Goal: Task Accomplishment & Management: Manage account settings

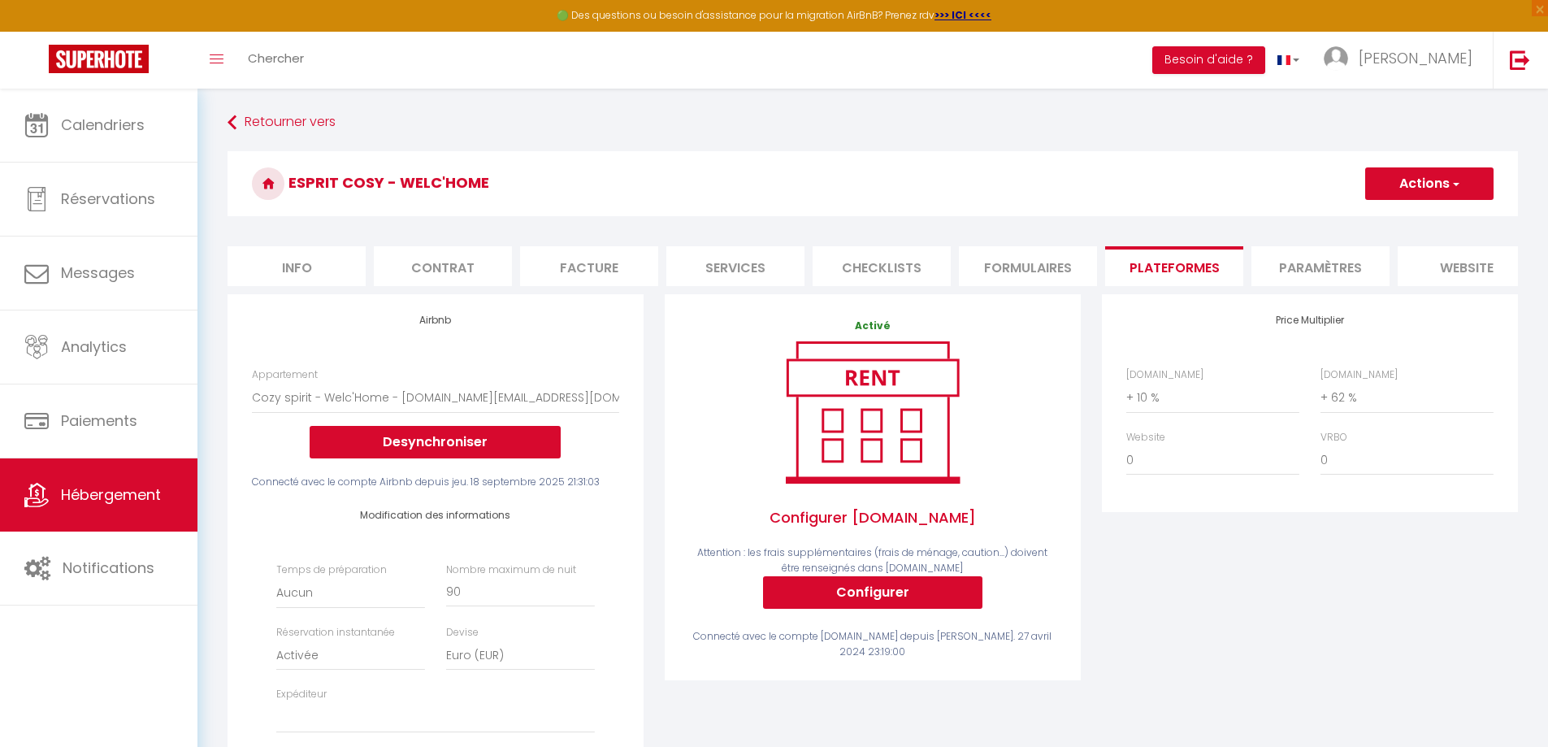
select select "4598-748243056137140846"
select select "EUR"
select select
select select "+ 10 %"
select select "+ 62 %"
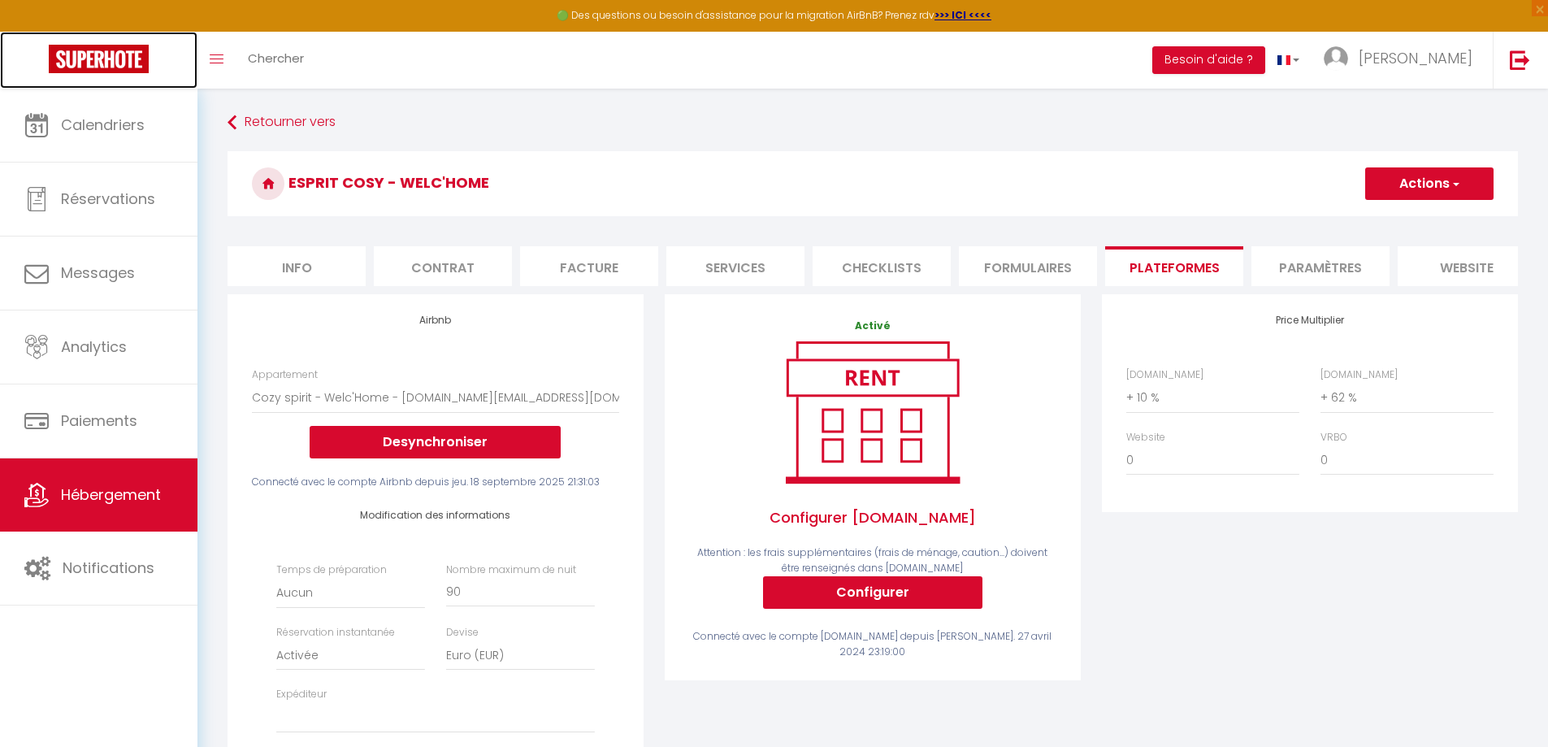
click at [96, 53] on img at bounding box center [99, 59] width 100 height 28
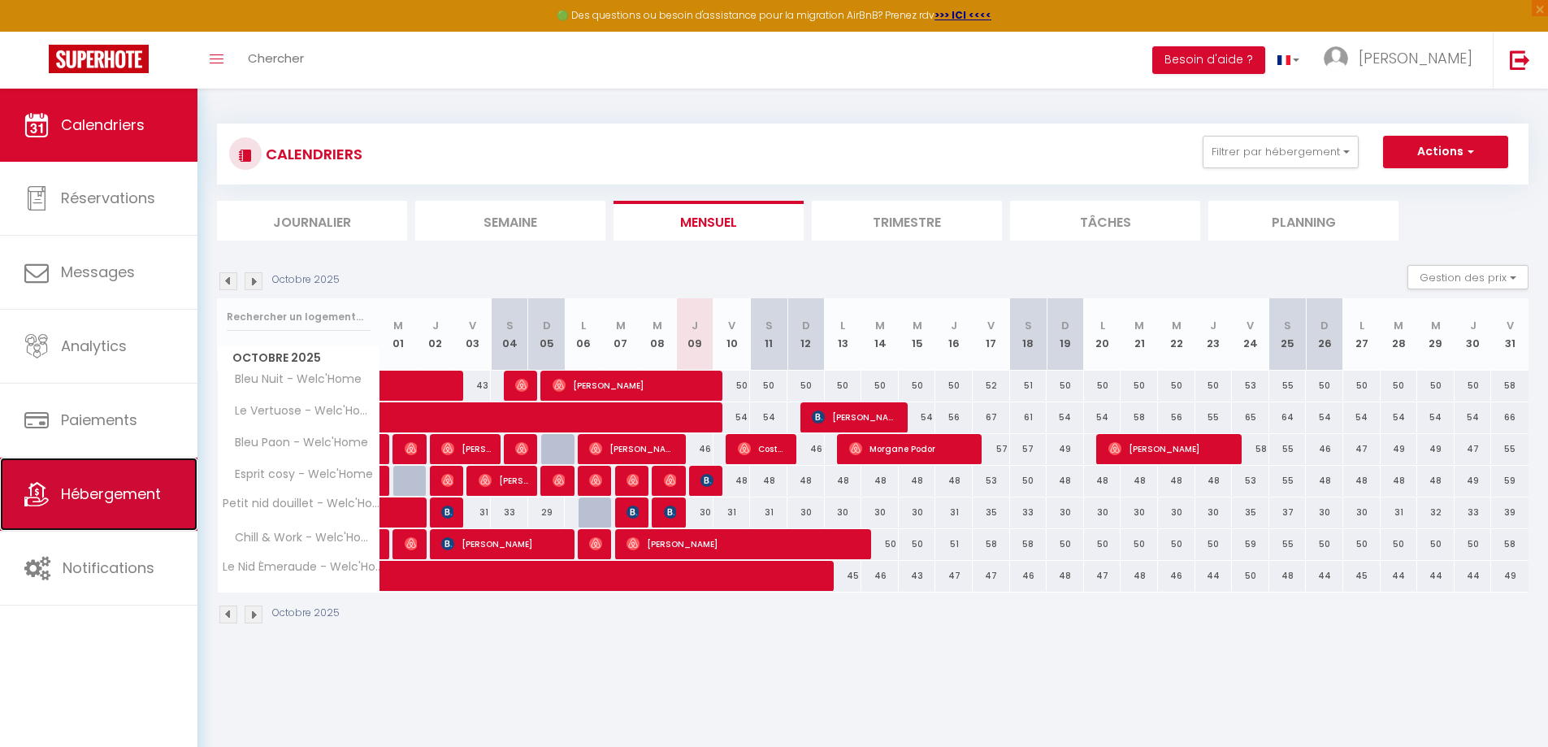
click at [112, 523] on link "Hébergement" at bounding box center [98, 494] width 197 height 73
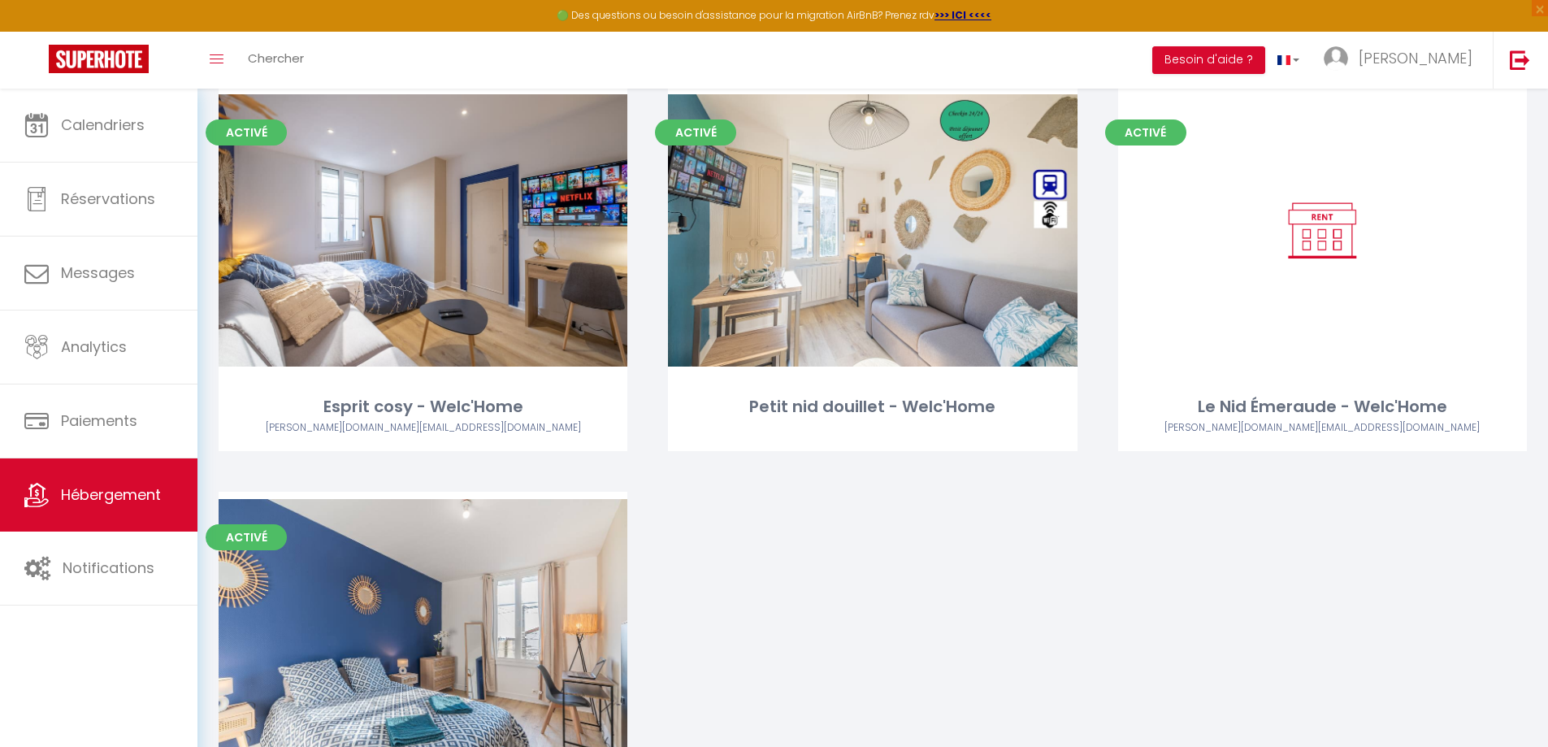
scroll to position [696, 0]
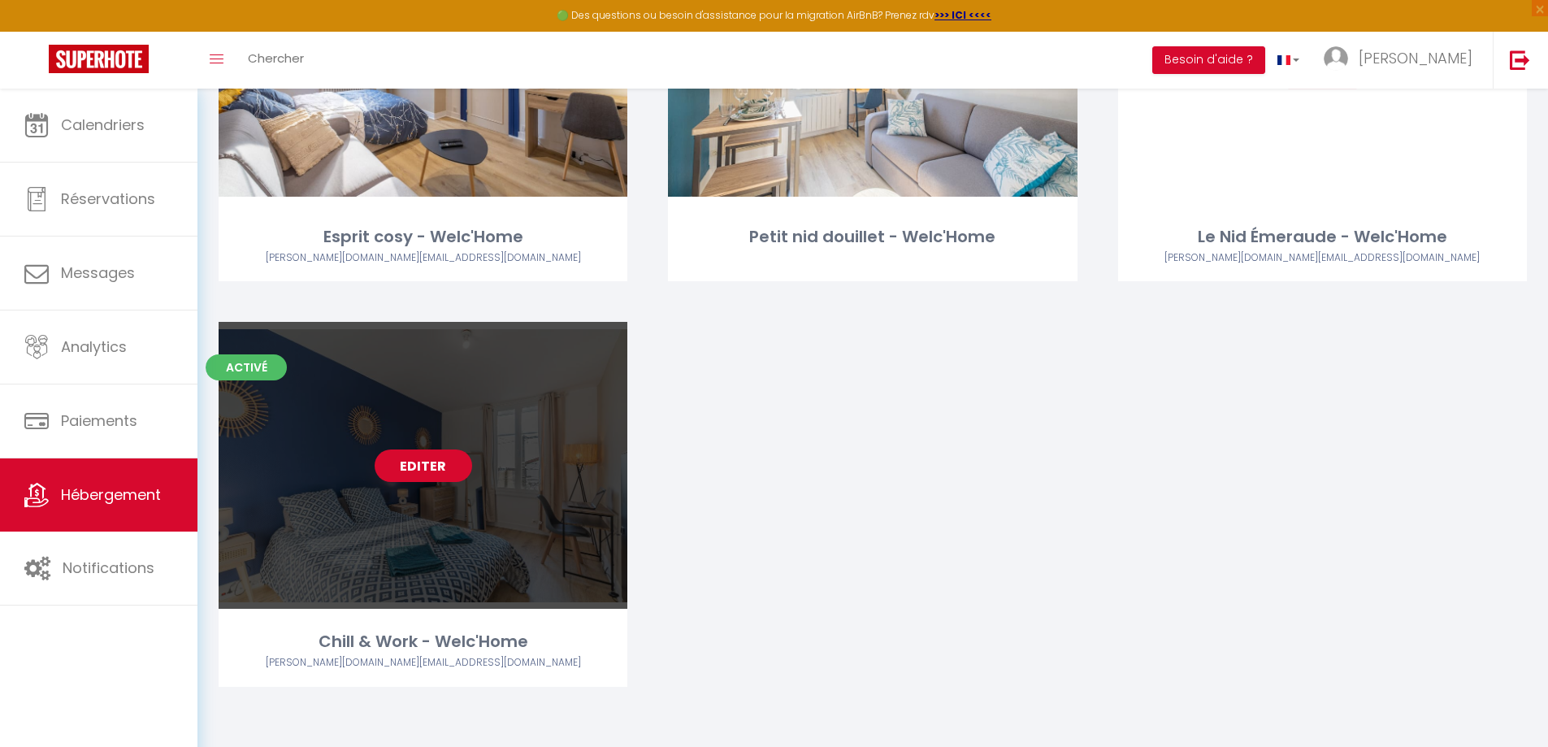
click at [430, 460] on link "Editer" at bounding box center [424, 465] width 98 height 33
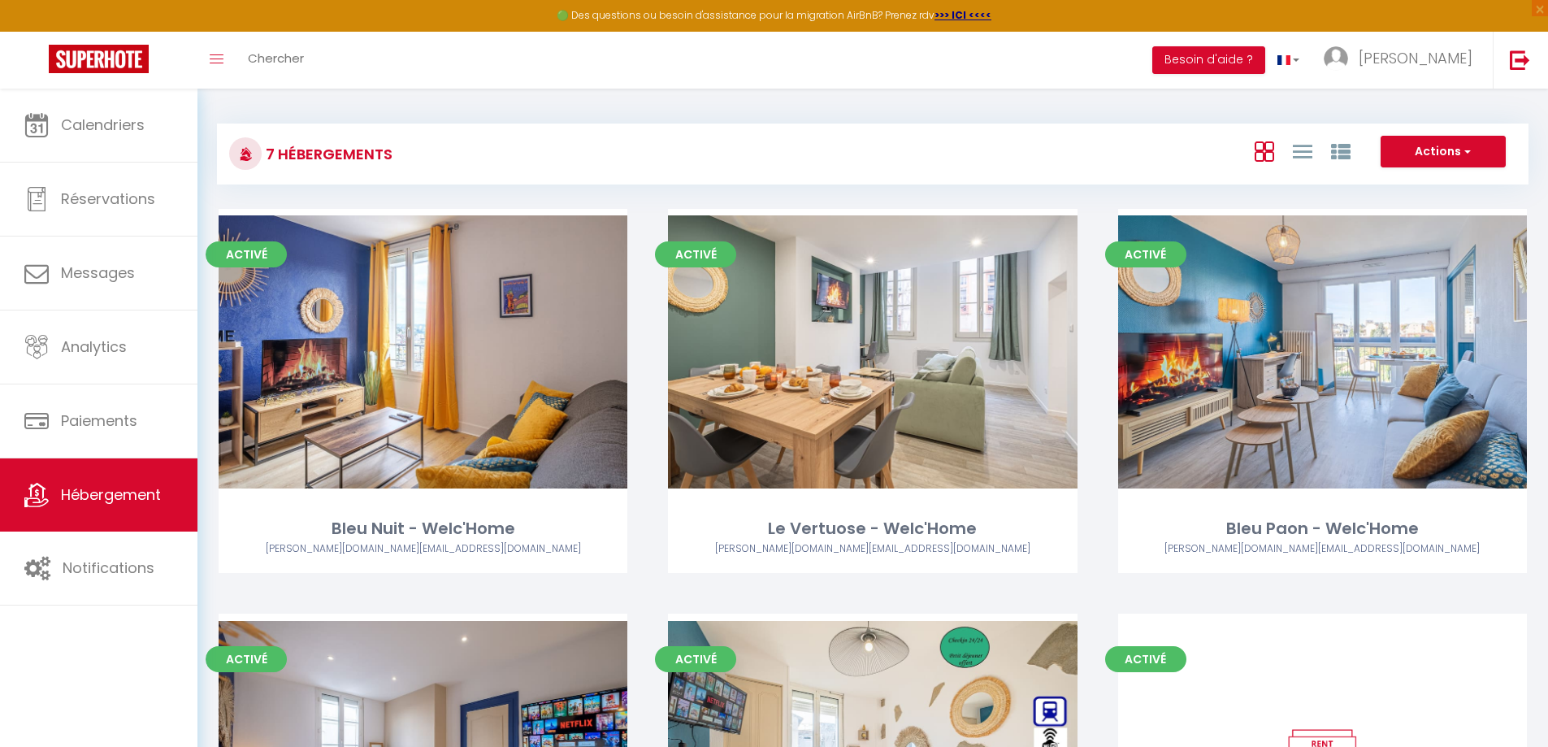
select select "3"
select select "2"
select select "1"
select select
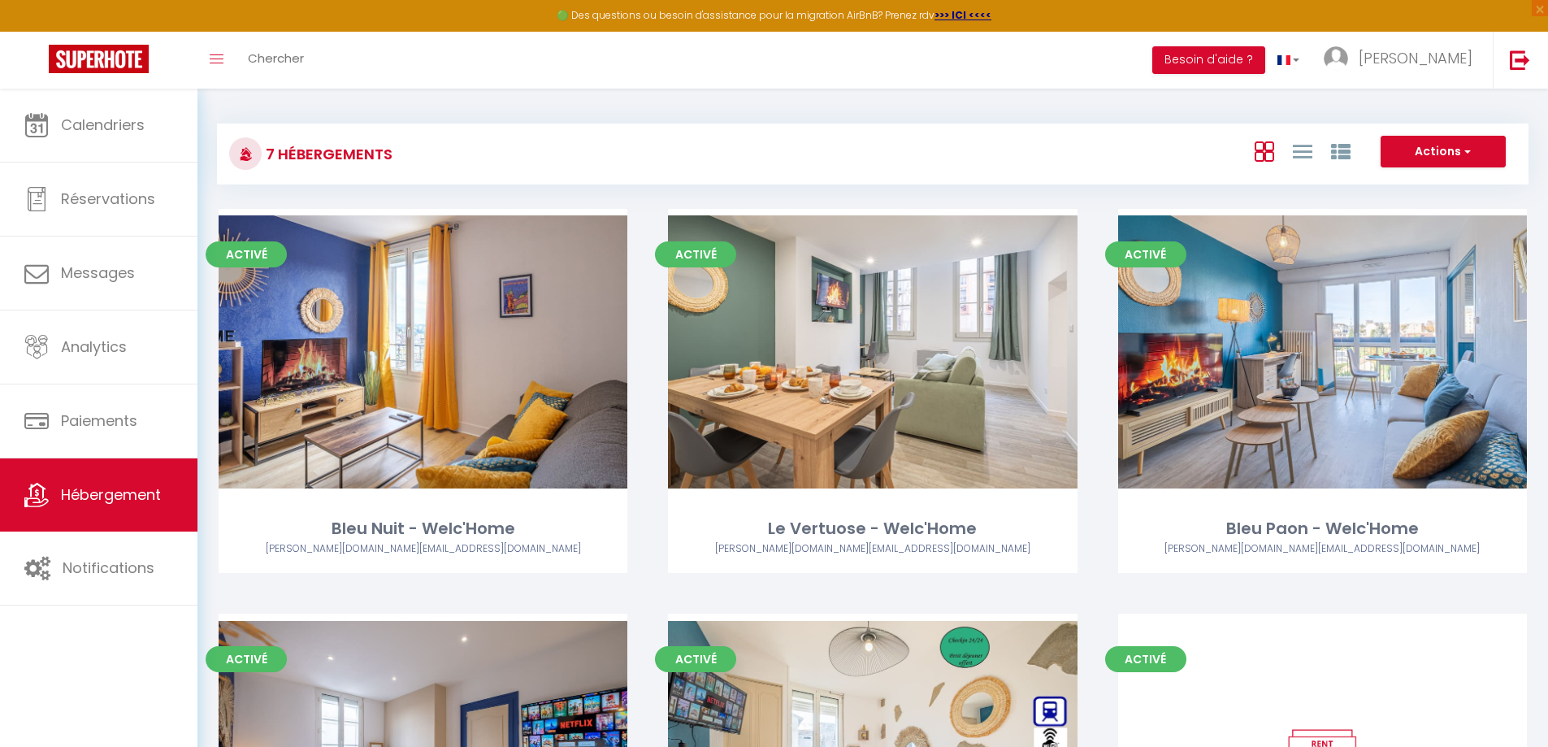
select select "28"
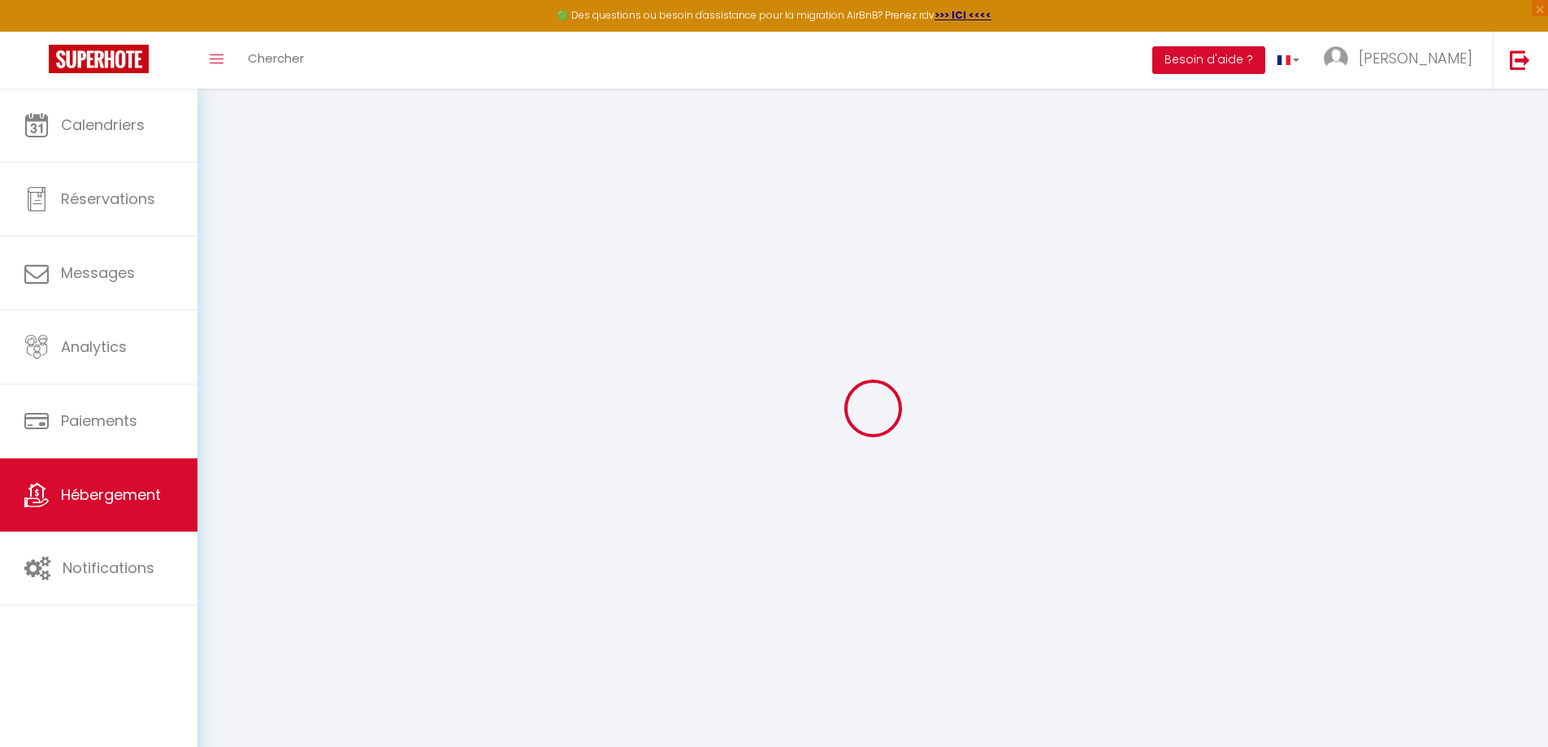
select select
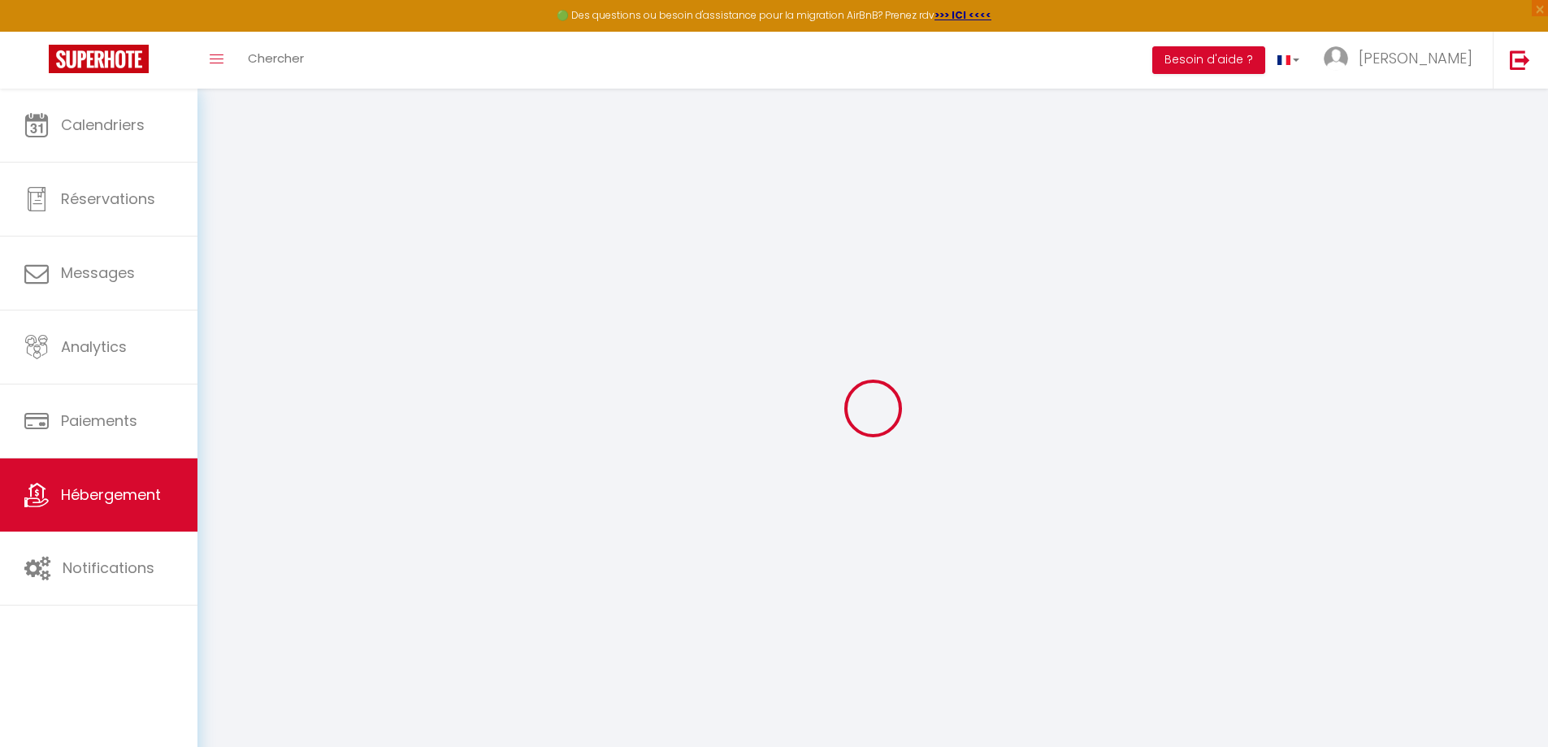
select select
checkbox input "false"
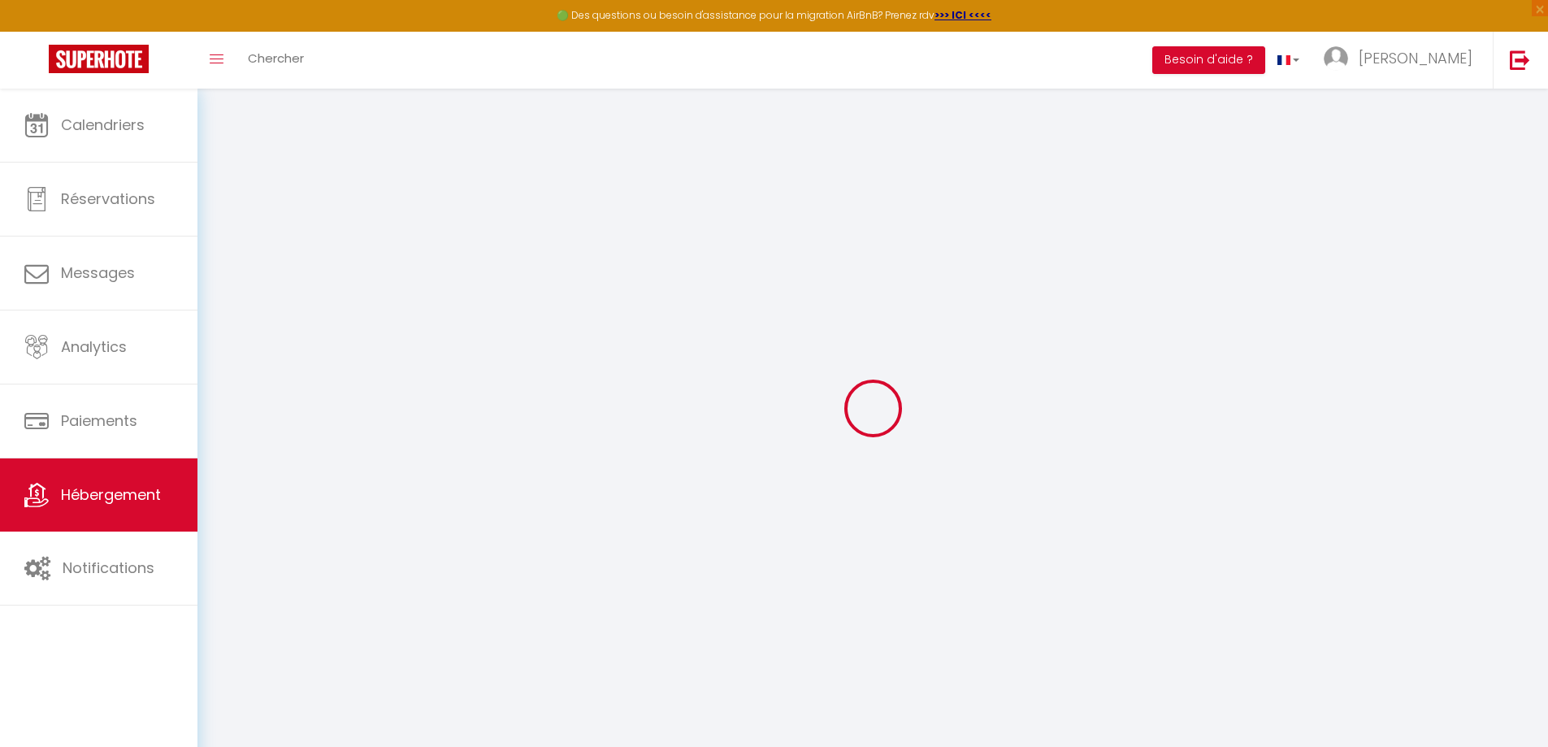
select select
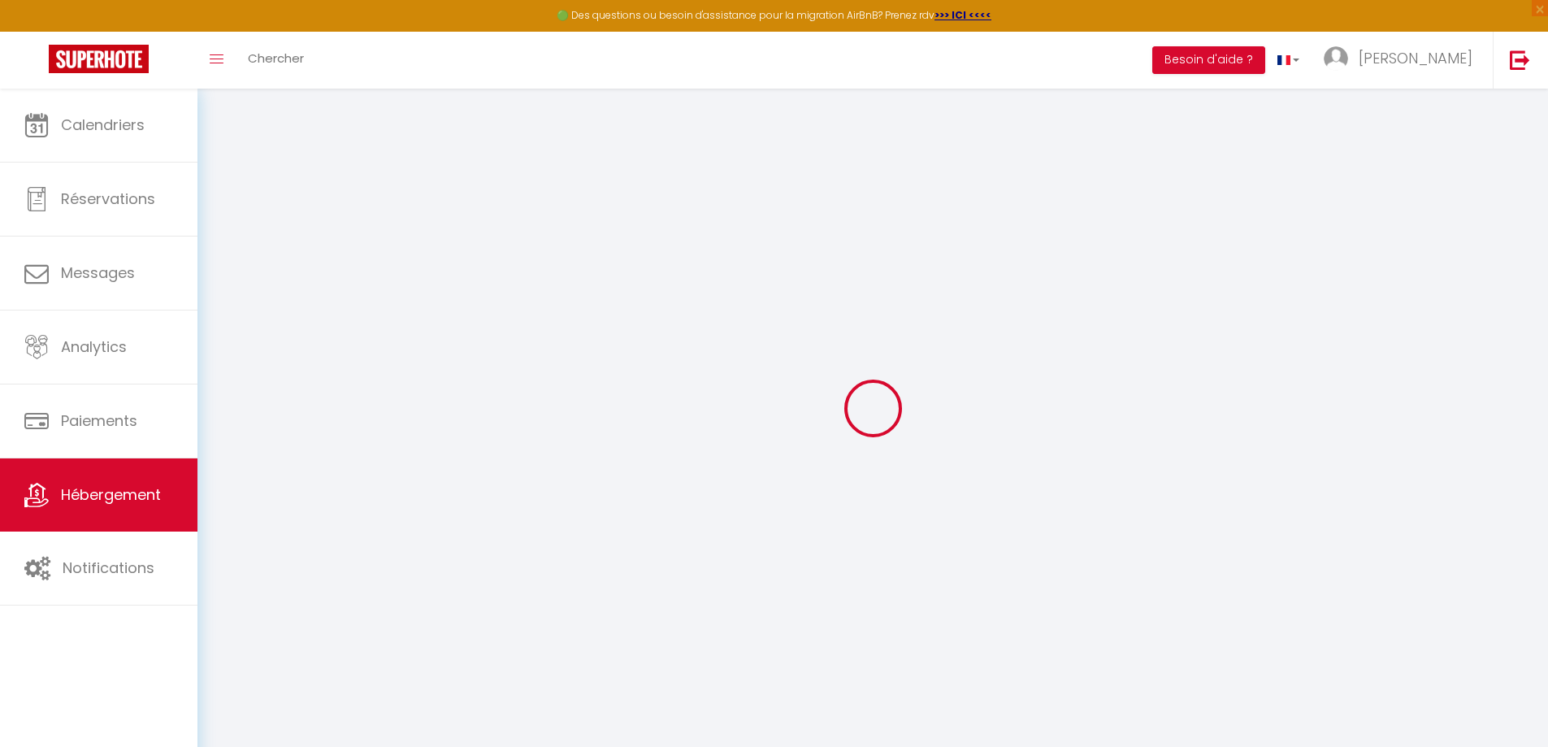
select select
checkbox input "false"
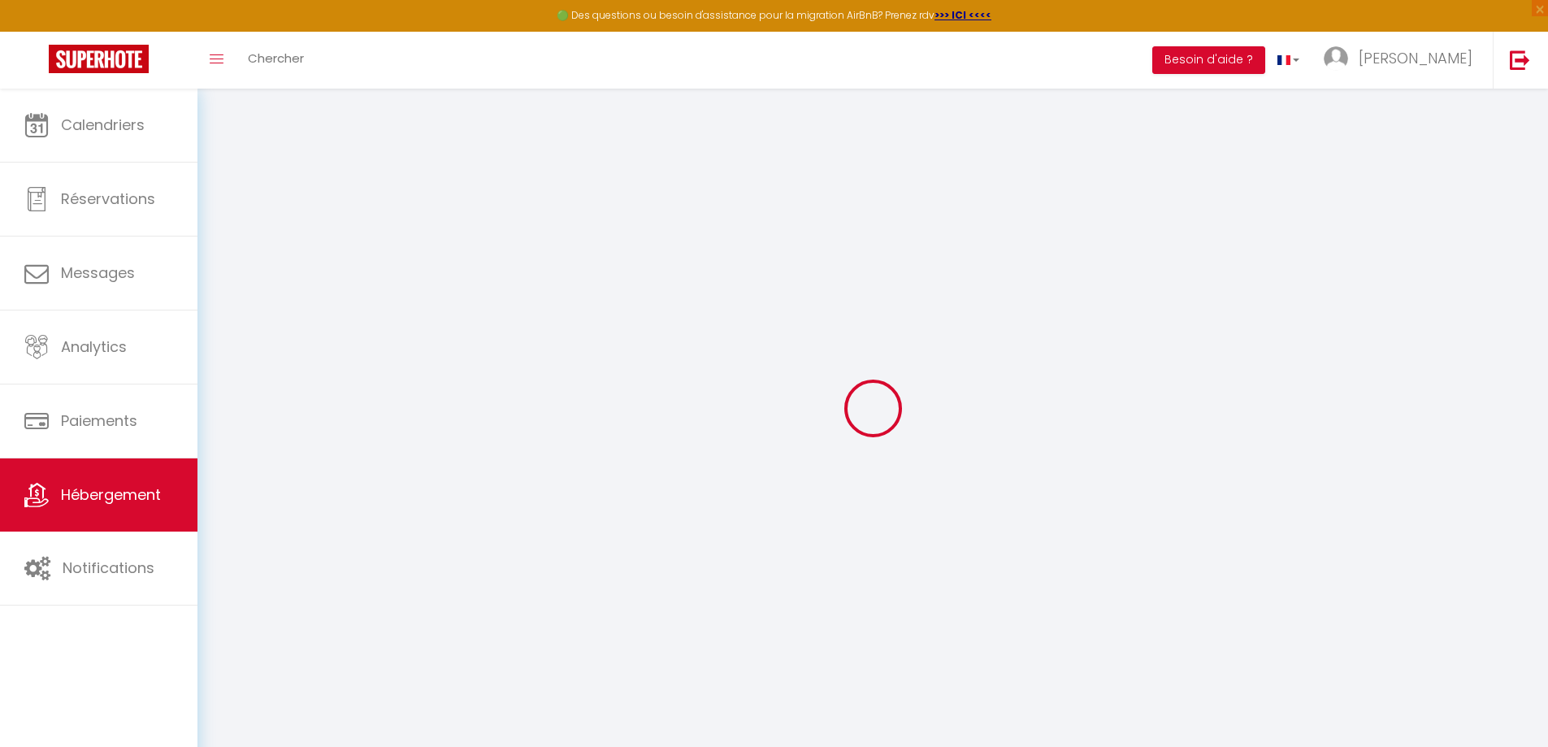
checkbox input "false"
select select
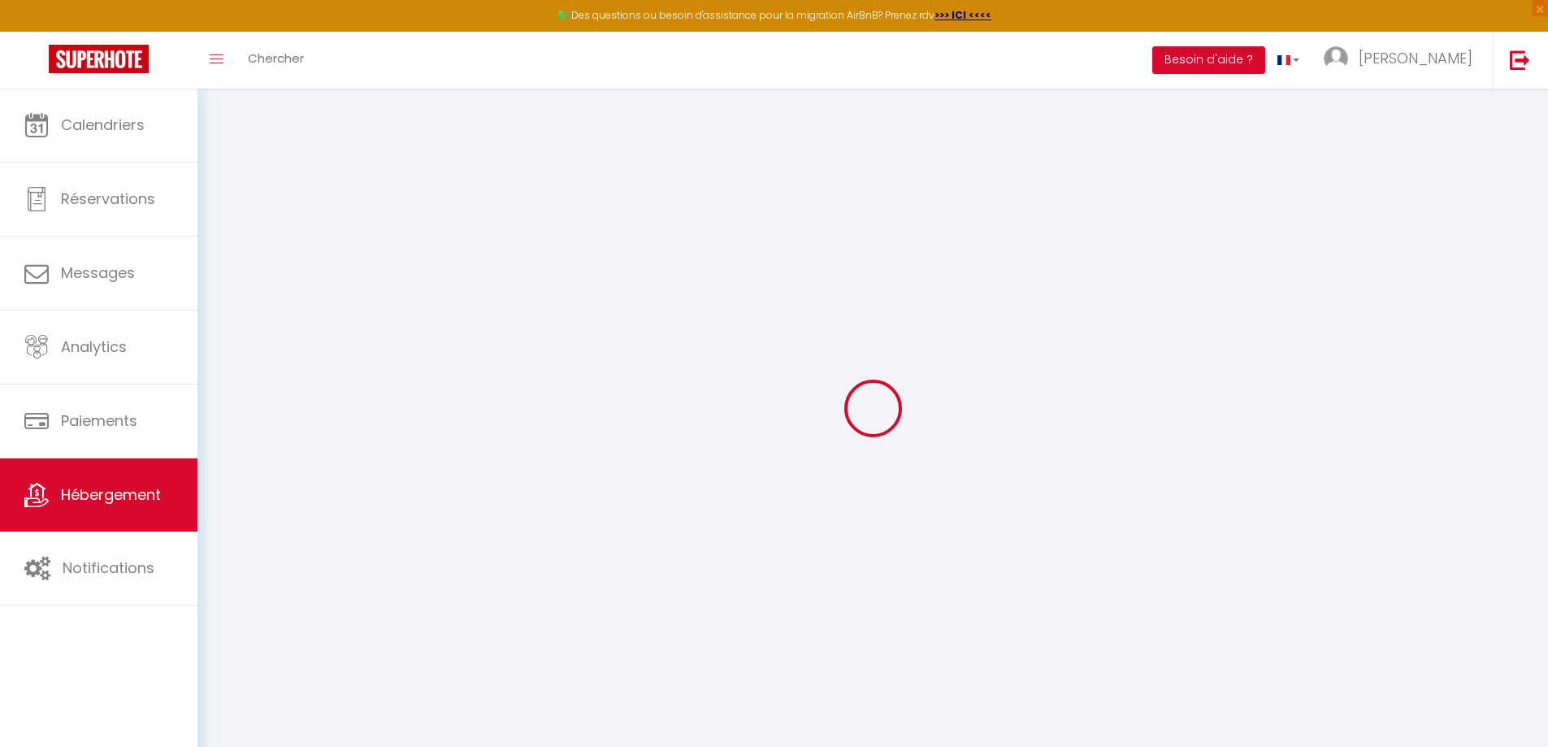
select select
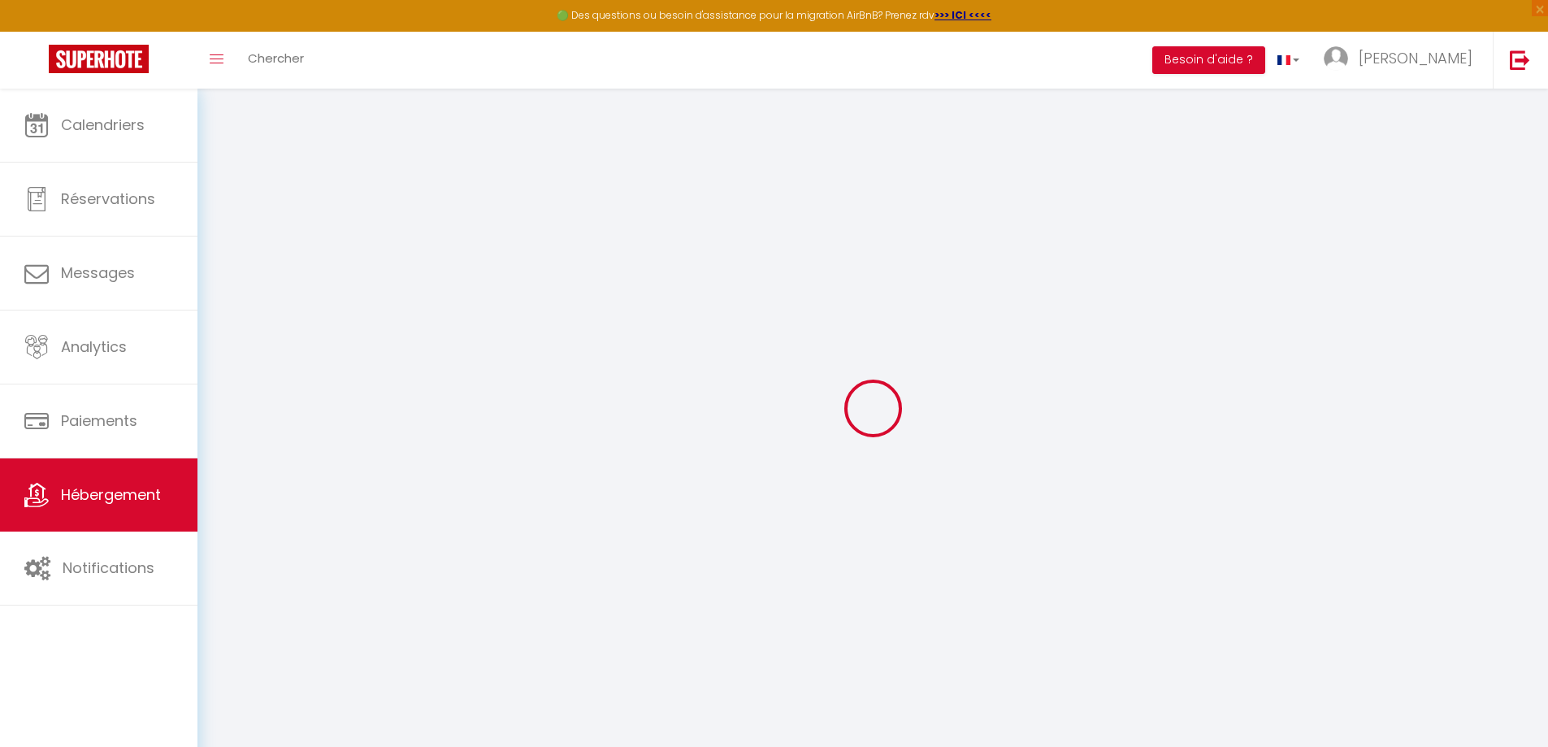
checkbox input "false"
select select
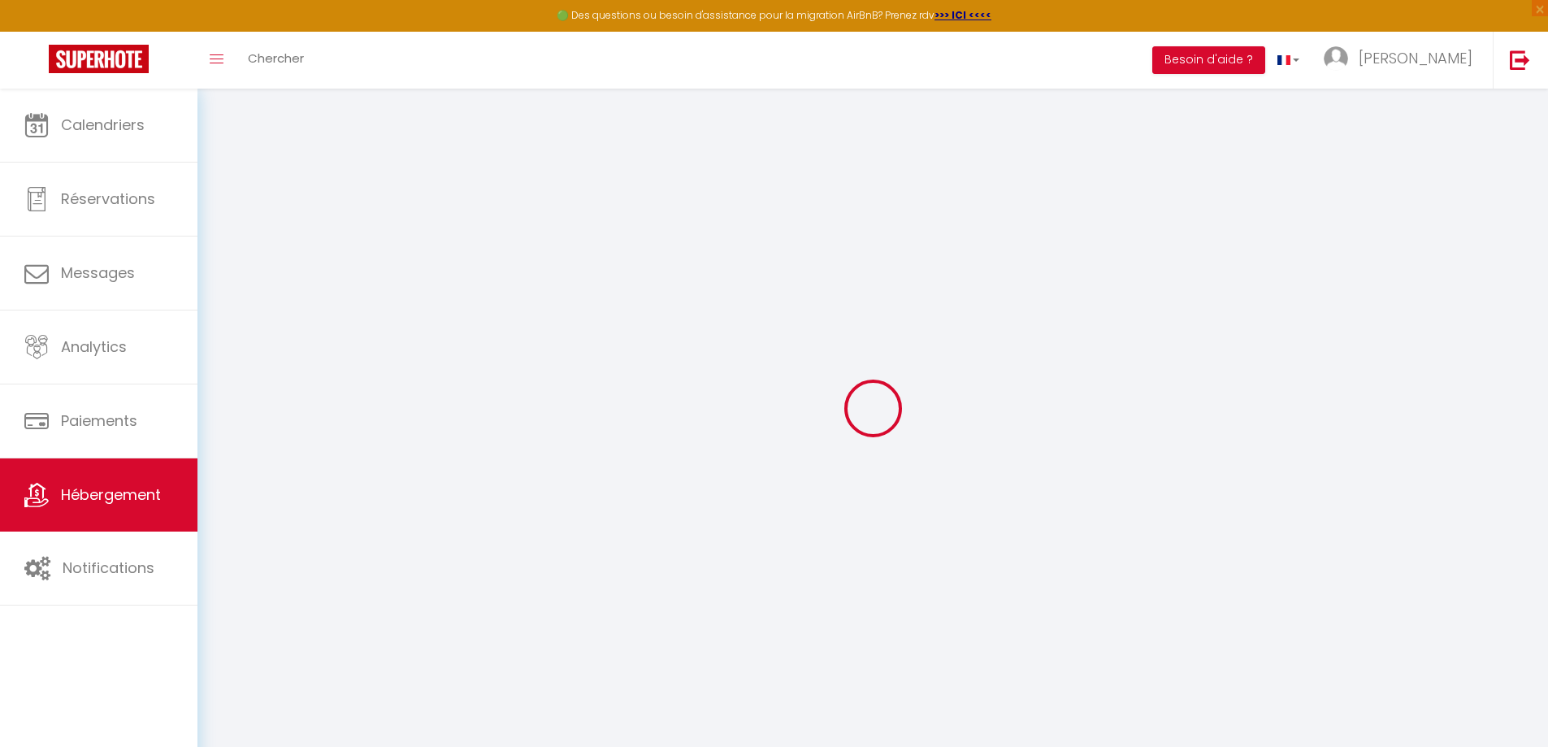
select select
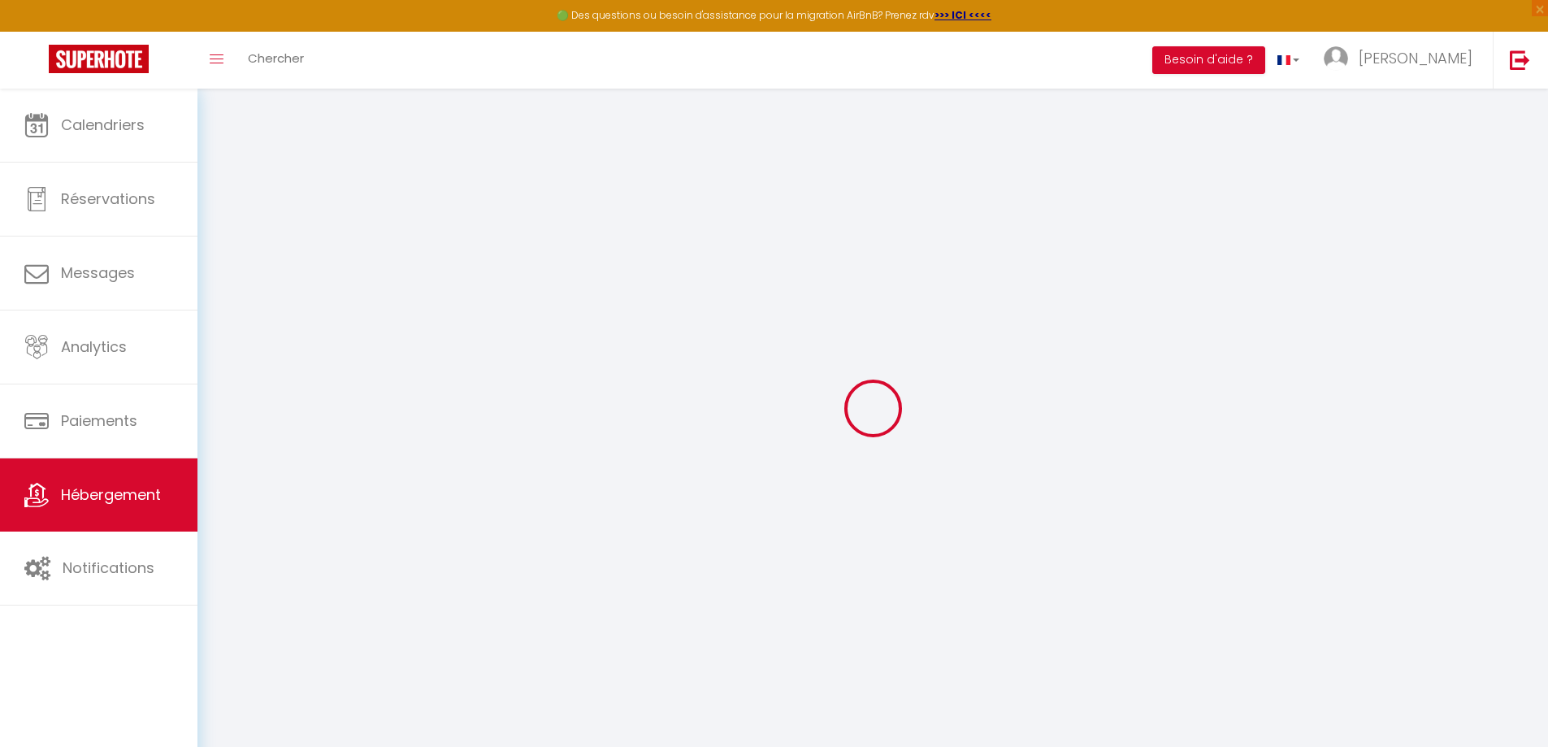
select select
checkbox input "false"
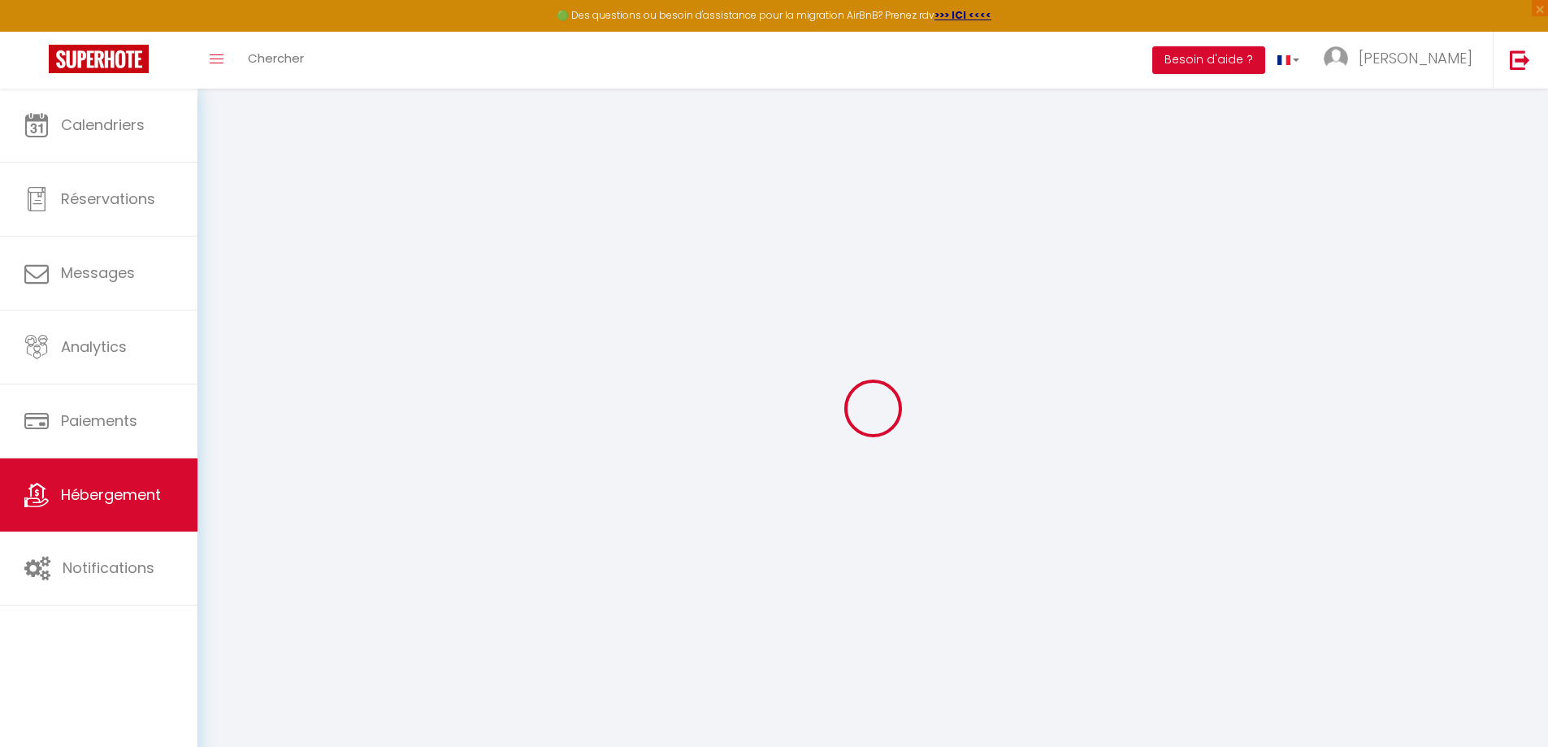
checkbox input "false"
select select
type input "Chill & Work - Welc'Home"
type input "[PERSON_NAME]"
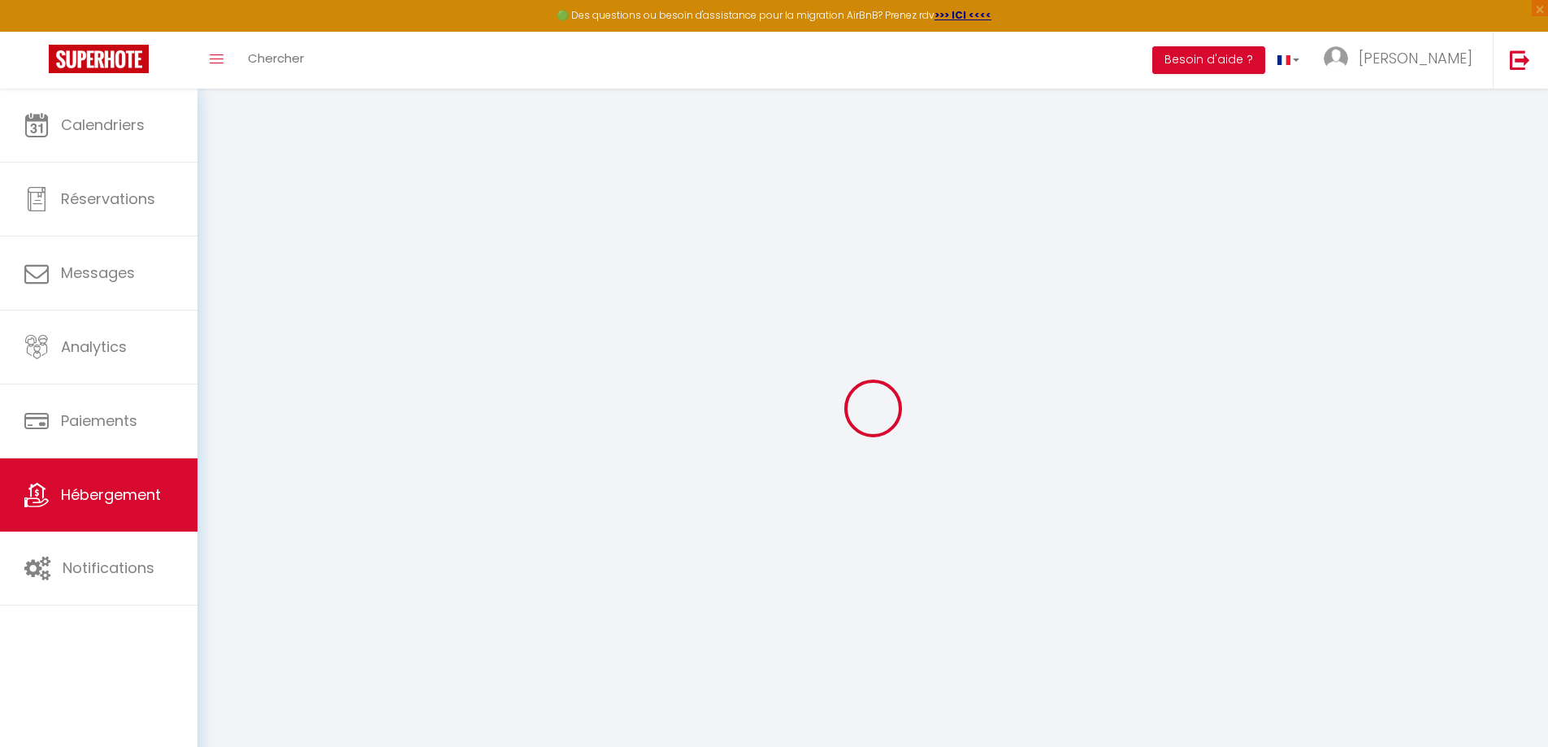
type input "47"
select select
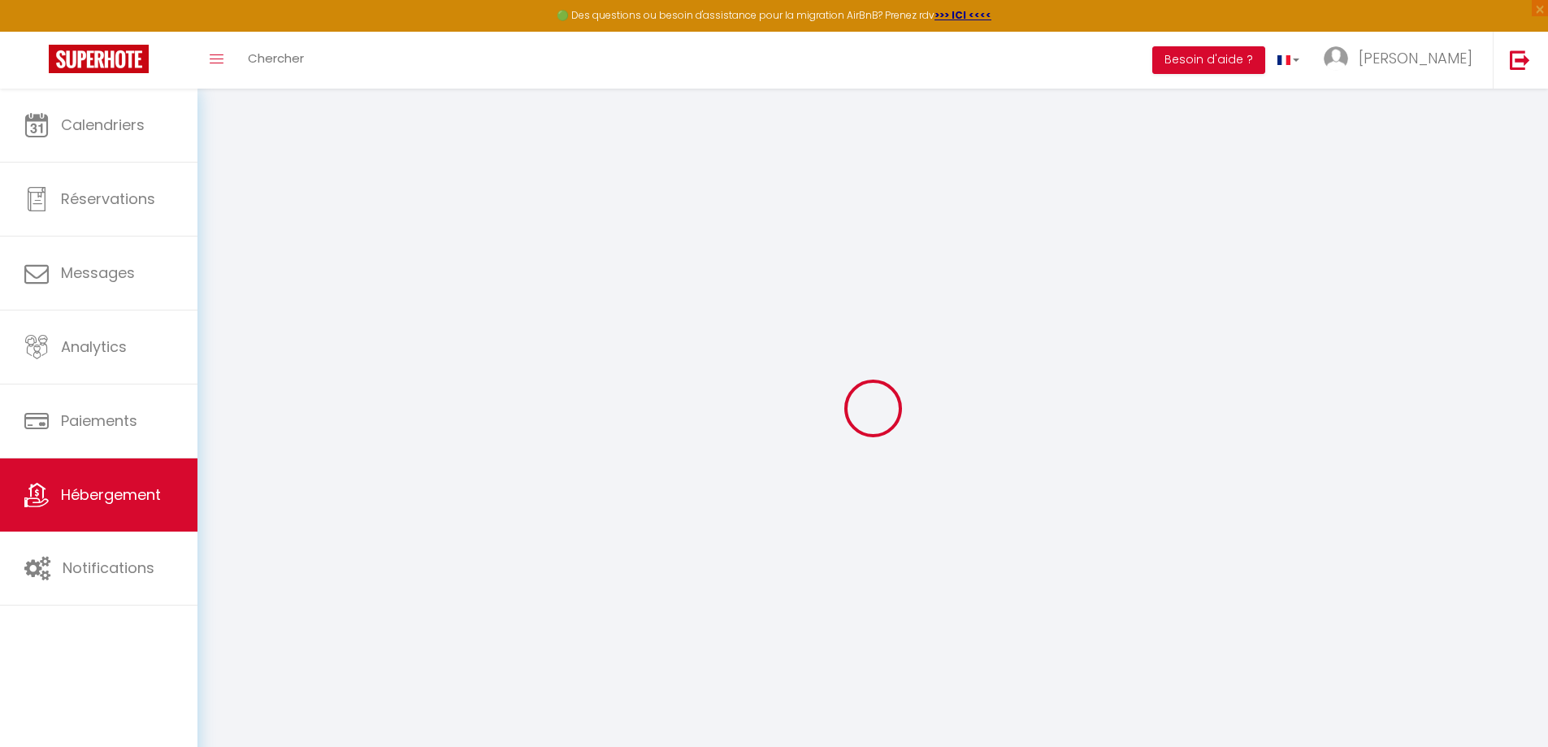
select select
type input "11 Impasse Jacquard"
type input "87100"
type input "[GEOGRAPHIC_DATA]"
type input "[PERSON_NAME][DOMAIN_NAME][EMAIL_ADDRESS][DOMAIN_NAME]"
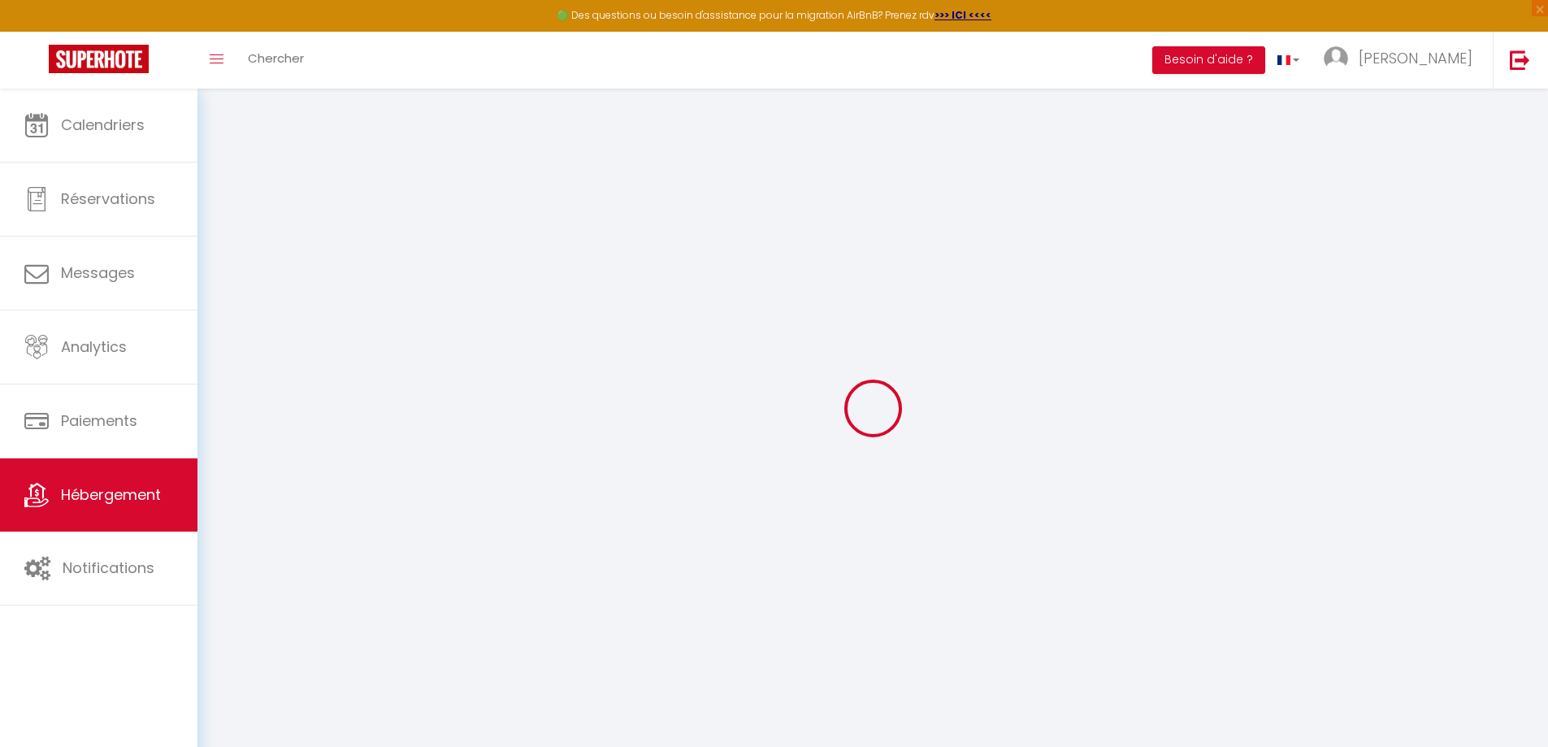
select select "7946"
checkbox input "false"
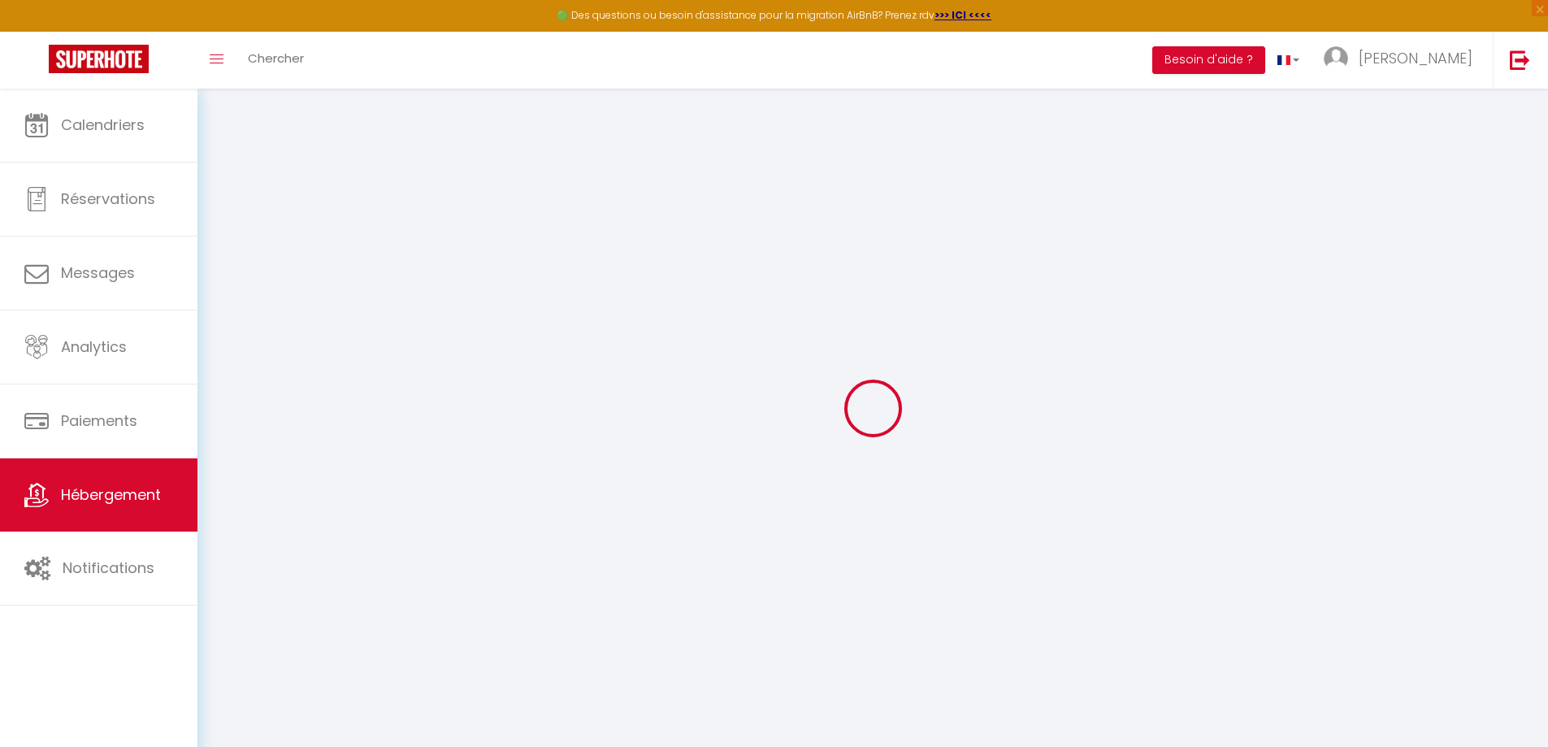
type input "0"
select select "+ 13 %"
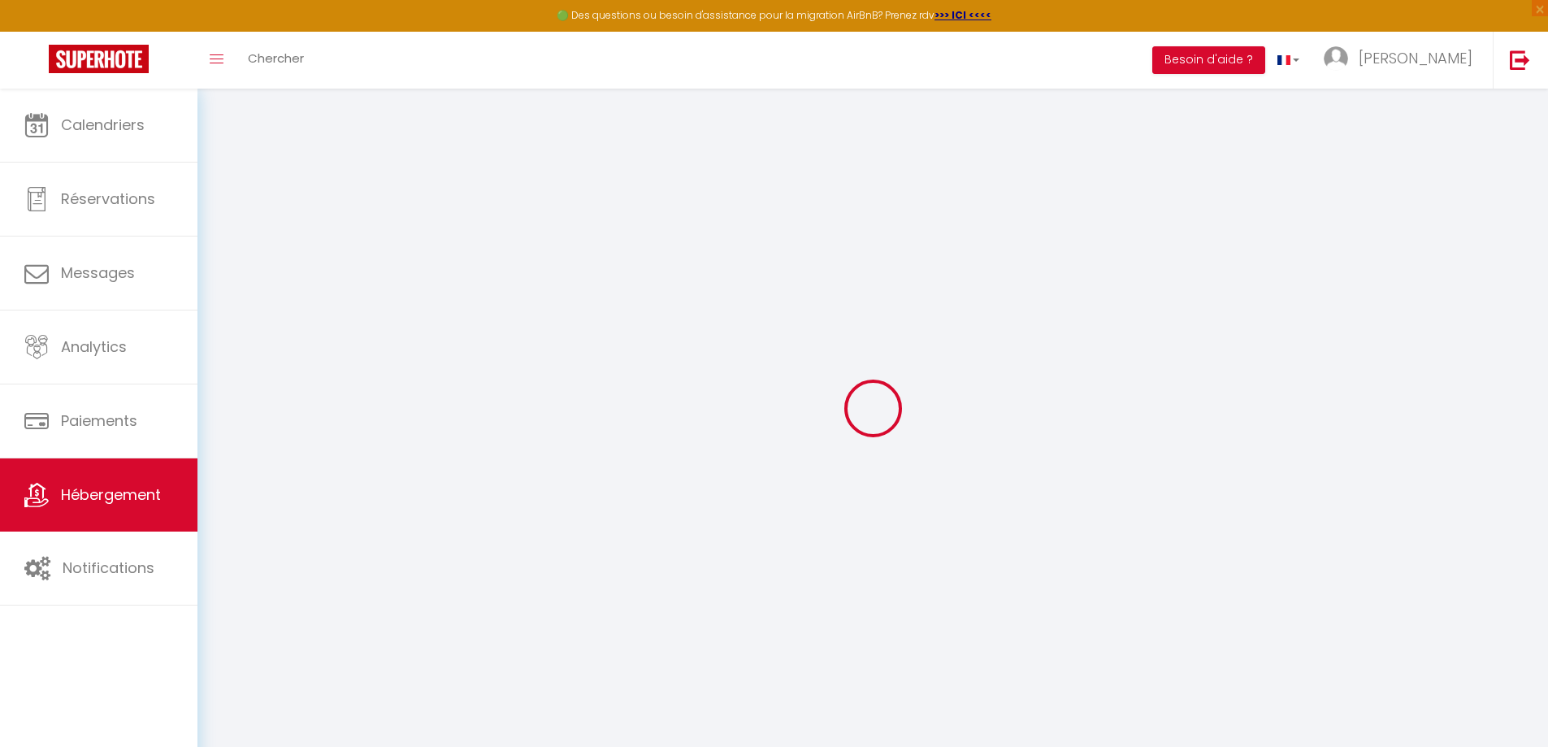
select select "+ 49 %"
checkbox input "false"
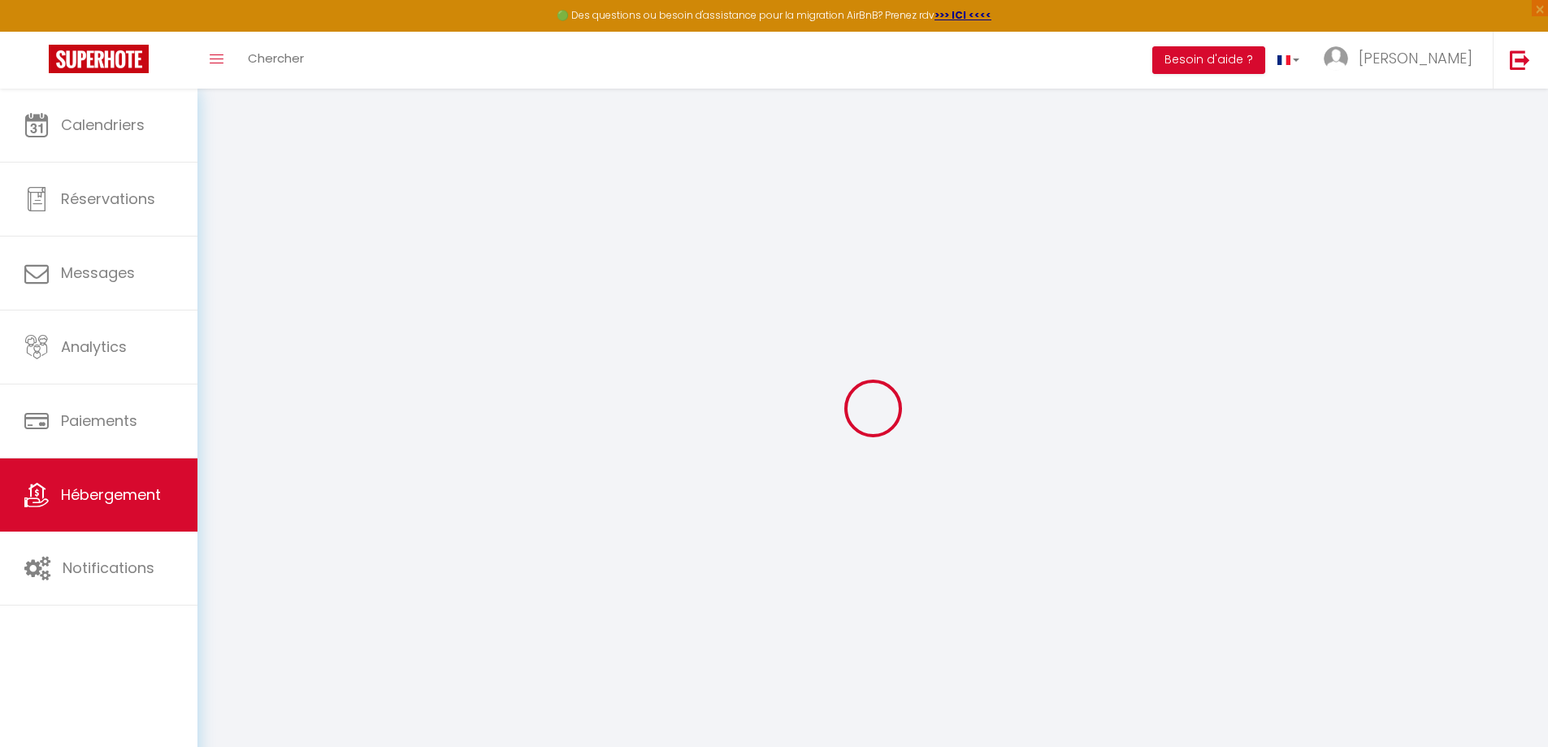
select select "17:00"
select select
select select "11:00"
select select "30"
select select "120"
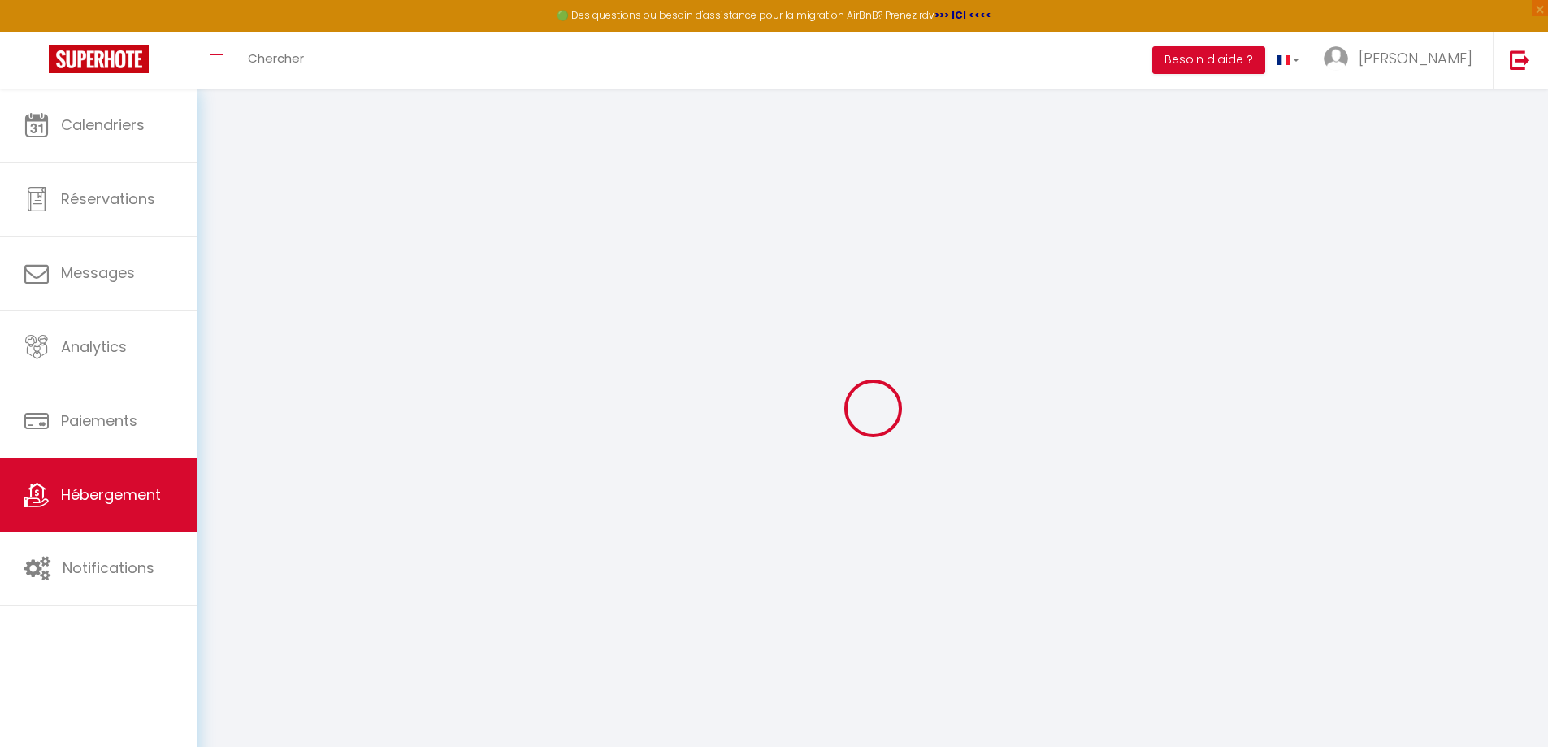
select select "4598-1339976050550816170"
select select
checkbox input "false"
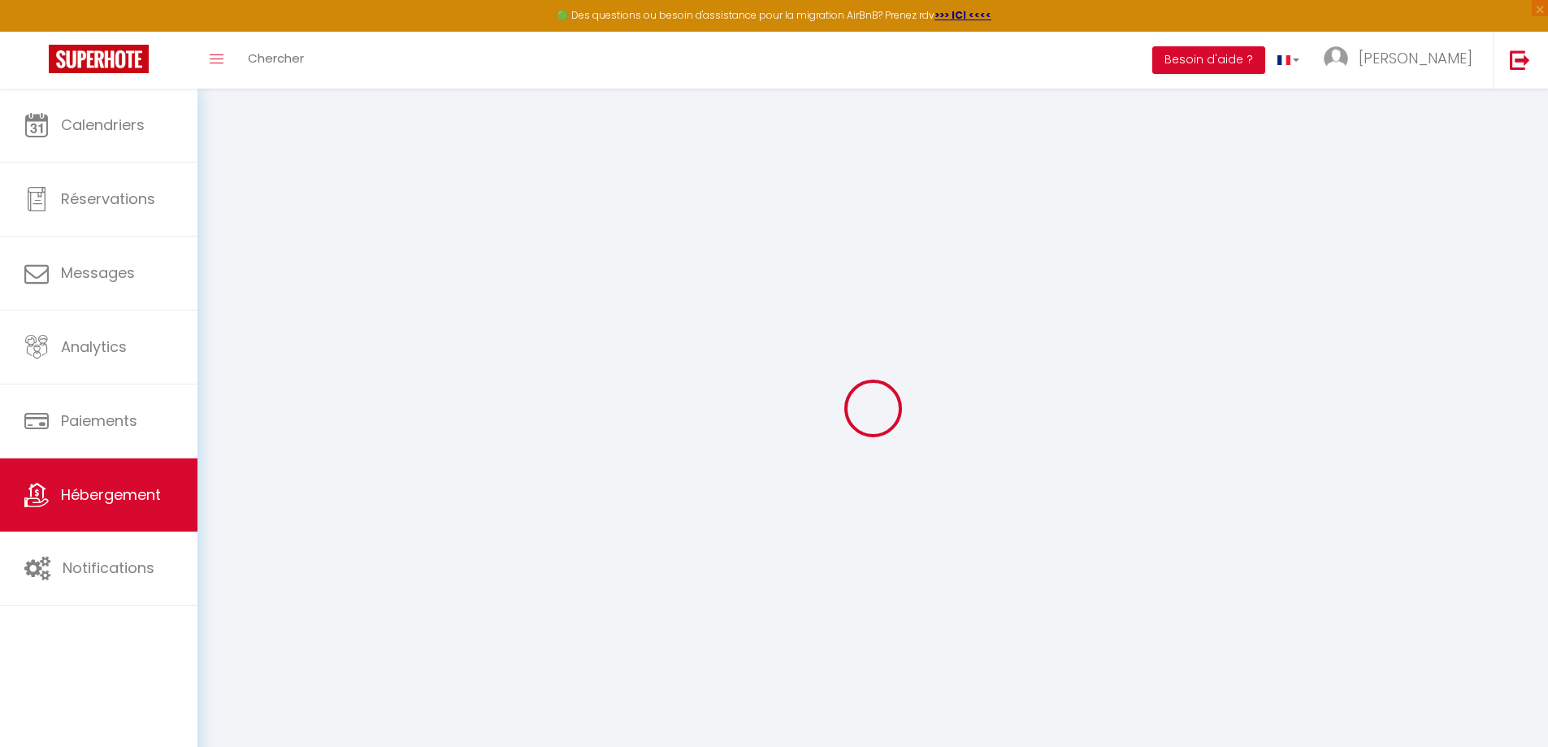
checkbox input "false"
select select "EUR"
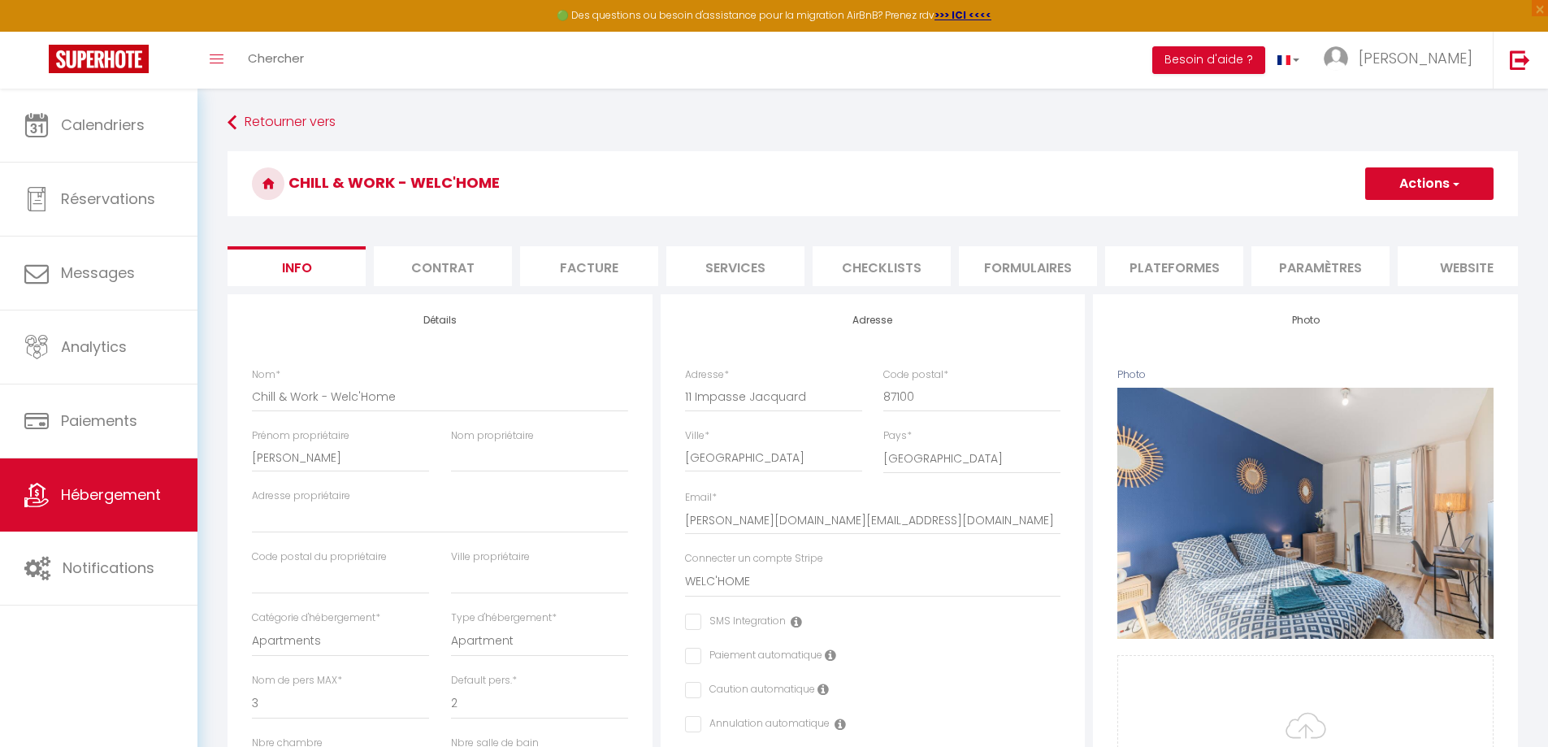
click at [1186, 265] on li "Plateformes" at bounding box center [1174, 266] width 138 height 40
select select
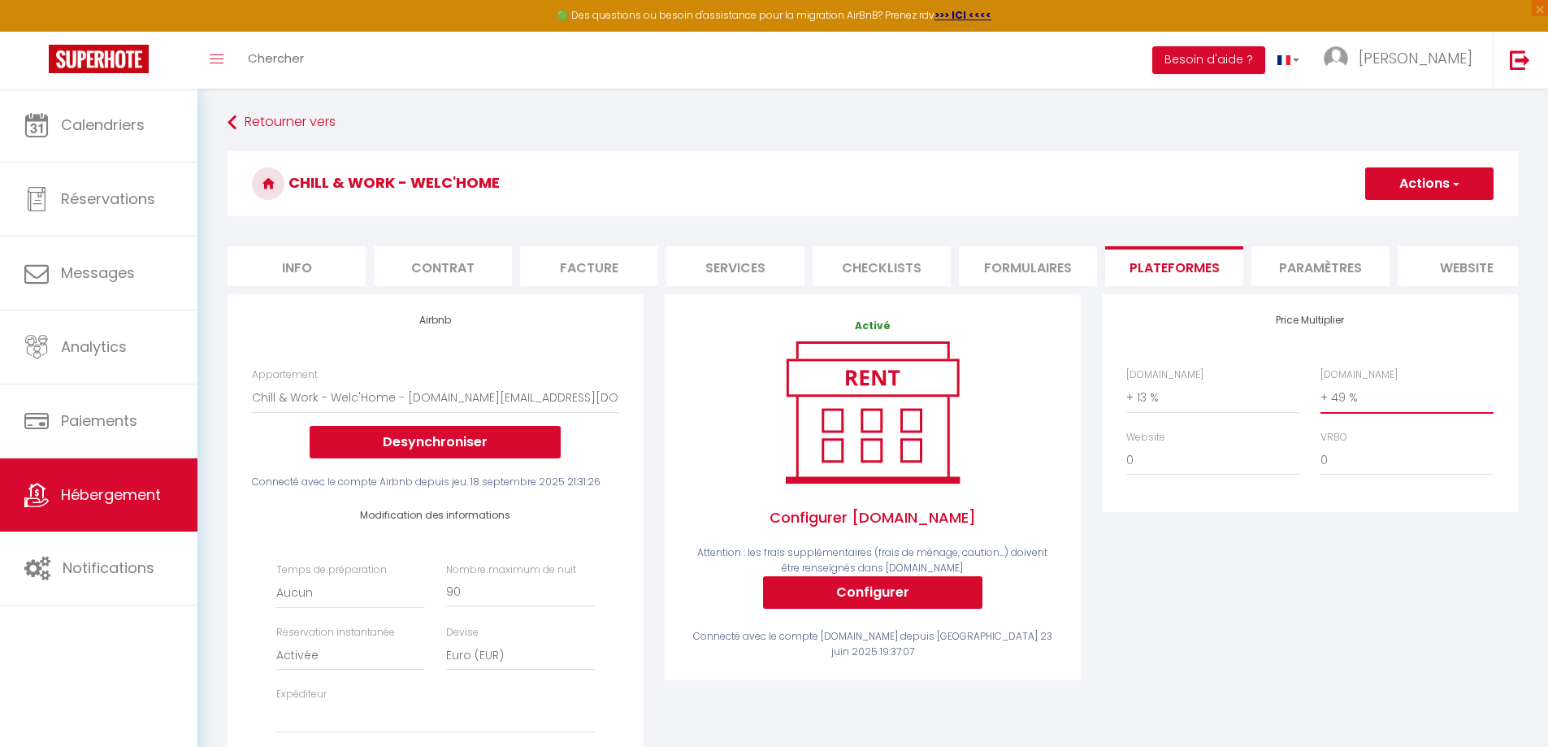
click at [1351, 410] on select "0 + 1 % + 2 % + 3 % + 4 % + 5 % + 6 % + 7 % + 8 % + 9 %" at bounding box center [1407, 397] width 173 height 31
select select "+ 60 %"
click at [1321, 394] on select "0 + 1 % + 2 % + 3 % + 4 % + 5 % + 6 % + 7 % + 8 % + 9 %" at bounding box center [1407, 397] width 173 height 31
select select
click at [1386, 413] on select "0 + 1 % + 2 % + 3 % + 4 % + 5 % + 6 % + 7 % + 8 % + 9 %" at bounding box center [1407, 397] width 173 height 31
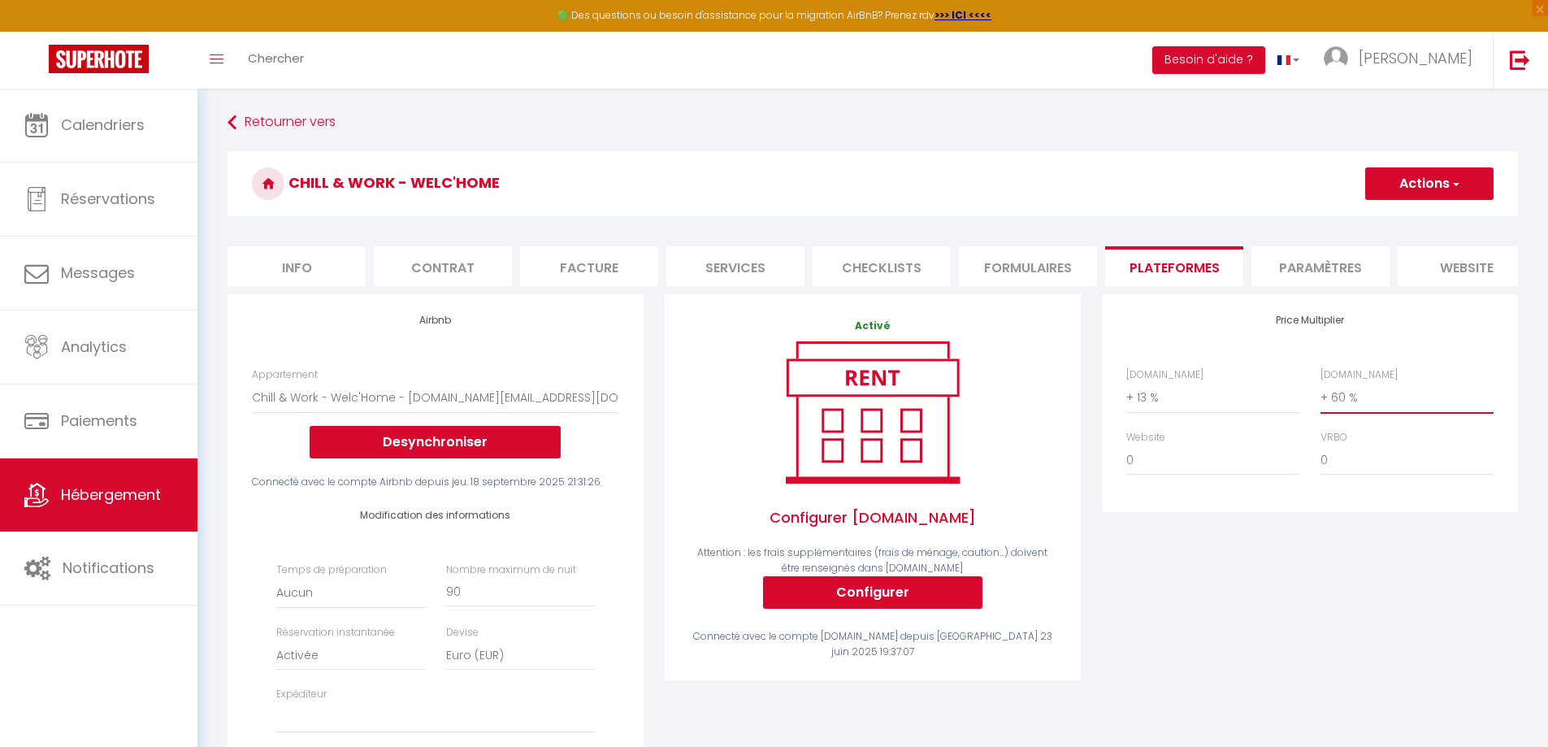
select select "+ 59 %"
click at [1321, 394] on select "0 + 1 % + 2 % + 3 % + 4 % + 5 % + 6 % + 7 % + 8 % + 9 %" at bounding box center [1407, 397] width 173 height 31
select select
click at [1410, 197] on button "Actions" at bounding box center [1429, 183] width 128 height 33
click at [1413, 225] on link "Enregistrer" at bounding box center [1428, 219] width 128 height 21
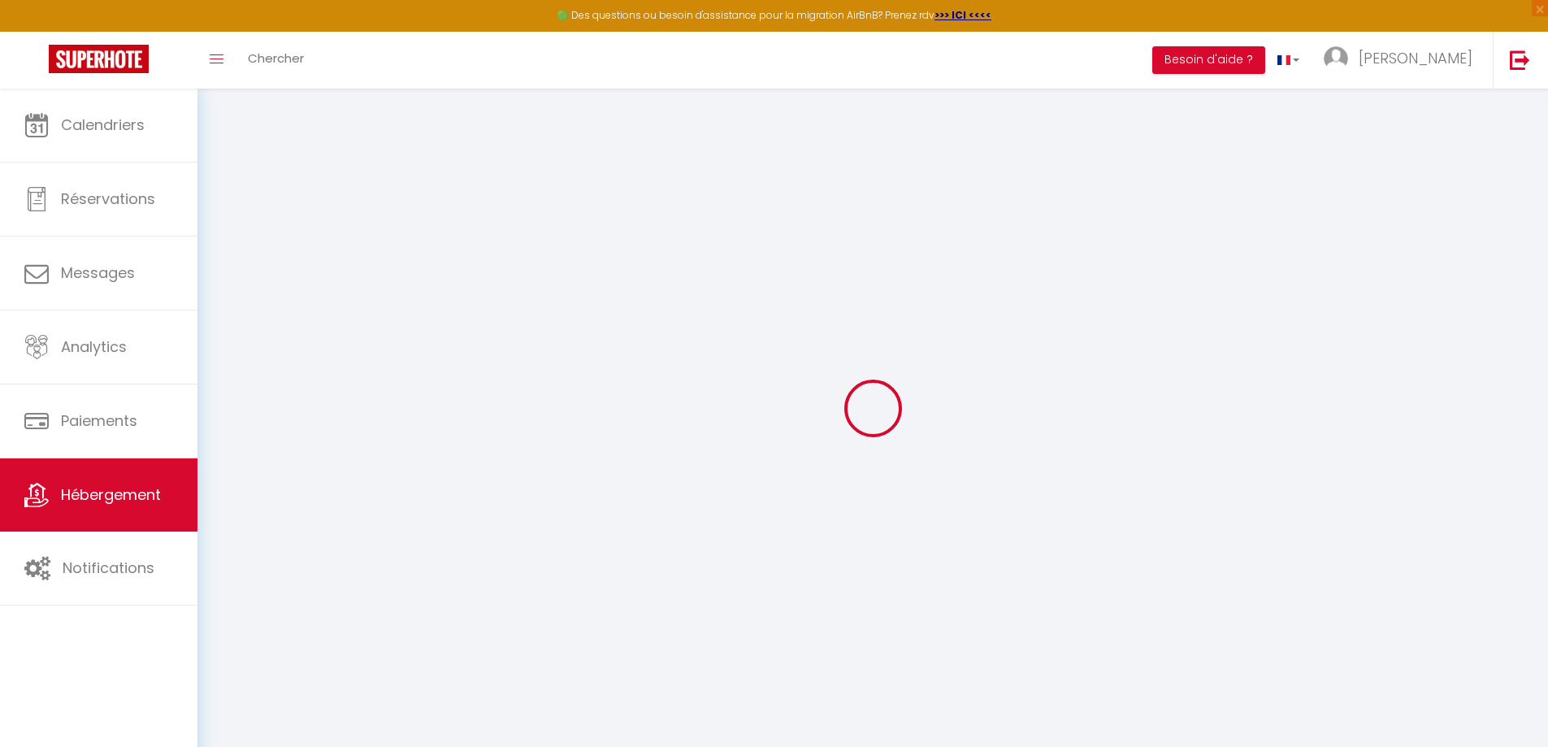
select select "EUR"
select select
